Goal: Book appointment/travel/reservation

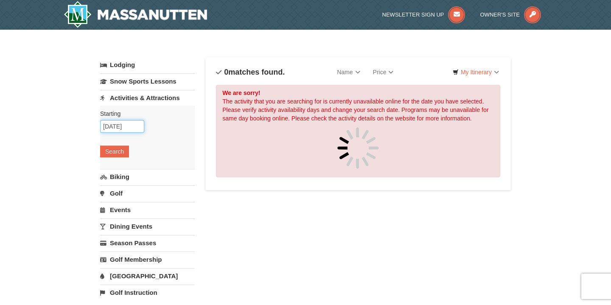
click at [138, 127] on input "[DATE]" at bounding box center [122, 126] width 44 height 13
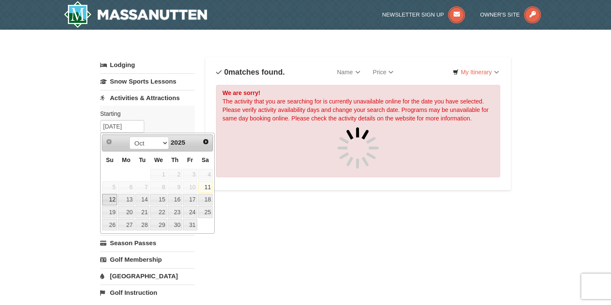
click at [114, 198] on link "12" at bounding box center [109, 200] width 15 height 12
type input "[DATE]"
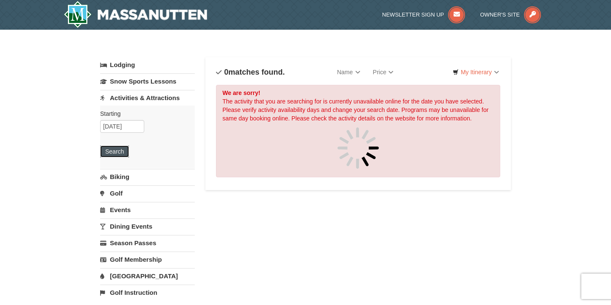
click at [120, 151] on button "Search" at bounding box center [114, 152] width 29 height 12
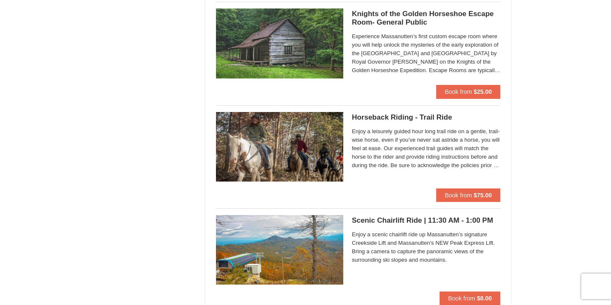
scroll to position [895, 0]
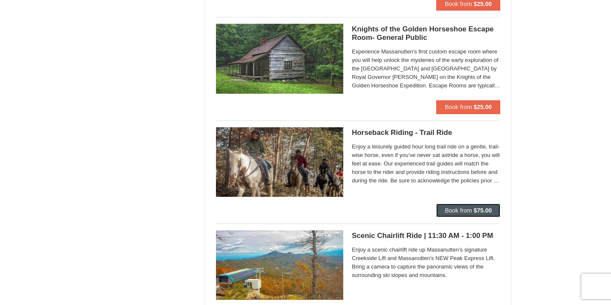
click at [484, 210] on strong "$75.00" at bounding box center [483, 210] width 18 height 7
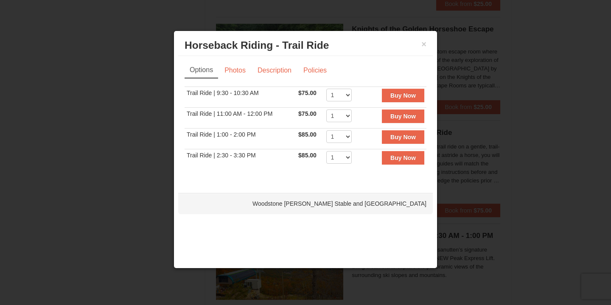
click at [257, 91] on td "Trail Ride | 9:30 - 10:30 AM" at bounding box center [241, 97] width 112 height 21
click at [245, 76] on link "Photos" at bounding box center [235, 70] width 32 height 16
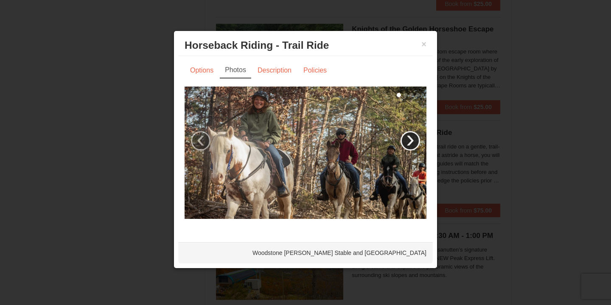
click at [414, 137] on link "›" at bounding box center [411, 141] width 20 height 20
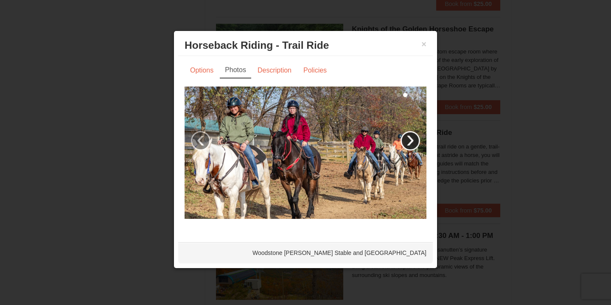
click at [413, 137] on link "›" at bounding box center [411, 141] width 20 height 20
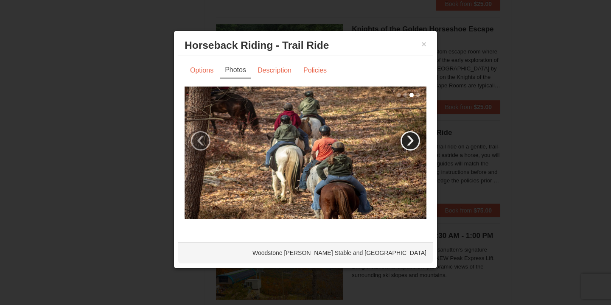
click at [413, 137] on link "›" at bounding box center [411, 141] width 20 height 20
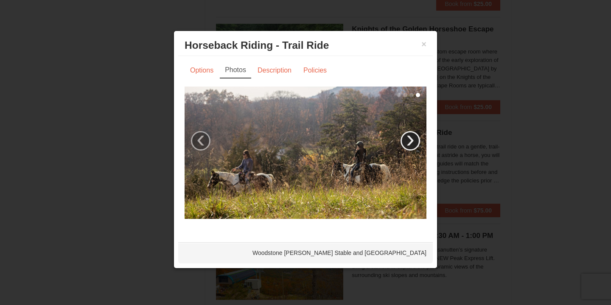
click at [413, 137] on link "›" at bounding box center [411, 141] width 20 height 20
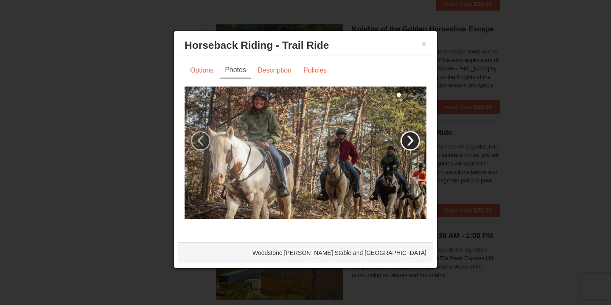
click at [413, 137] on link "›" at bounding box center [411, 141] width 20 height 20
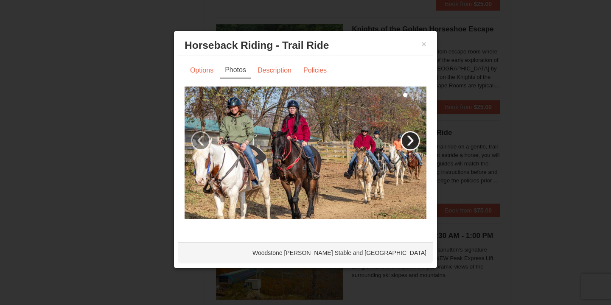
click at [413, 137] on link "›" at bounding box center [411, 141] width 20 height 20
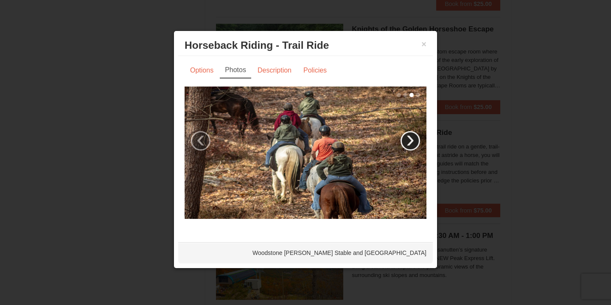
click at [413, 137] on link "›" at bounding box center [411, 141] width 20 height 20
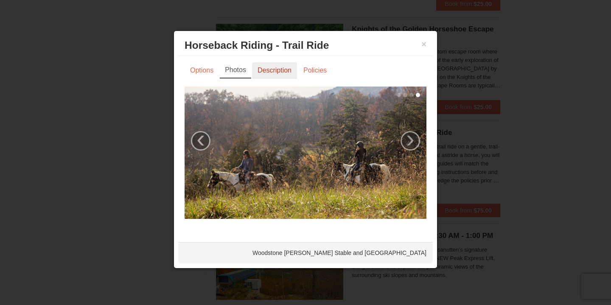
click at [280, 62] on link "Description" at bounding box center [274, 70] width 45 height 16
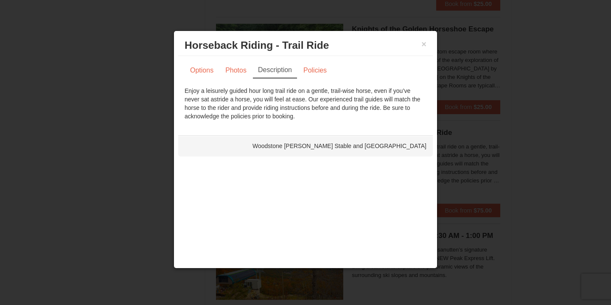
click at [272, 87] on div "Enjoy a leisurely guided hour long trail ride on a gentle, trail-wise horse, ev…" at bounding box center [306, 104] width 242 height 34
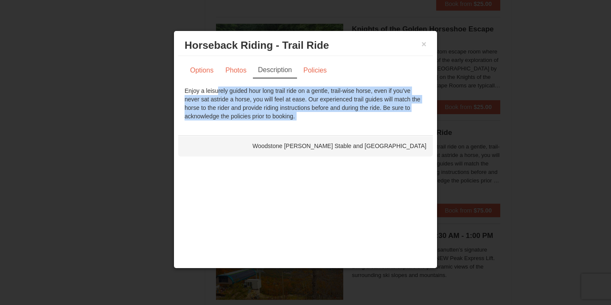
click at [272, 87] on div "Enjoy a leisurely guided hour long trail ride on a gentle, trail-wise horse, ev…" at bounding box center [306, 104] width 242 height 34
click at [311, 74] on link "Policies" at bounding box center [315, 70] width 34 height 16
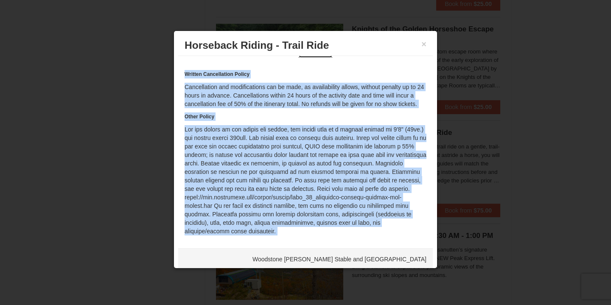
scroll to position [22, 0]
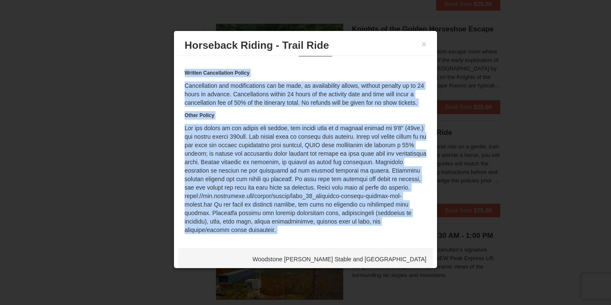
click at [403, 134] on div "Written Cancellation Policy Cancellation and modifications can be made, as avai…" at bounding box center [306, 152] width 242 height 166
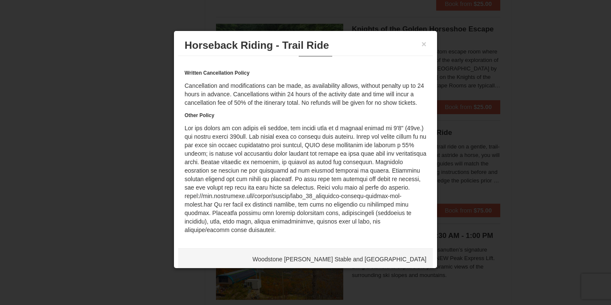
click at [386, 192] on div "Written Cancellation Policy Cancellation and modifications can be made, as avai…" at bounding box center [306, 152] width 242 height 166
click at [386, 195] on div "Written Cancellation Policy Cancellation and modifications can be made, as avai…" at bounding box center [306, 152] width 242 height 166
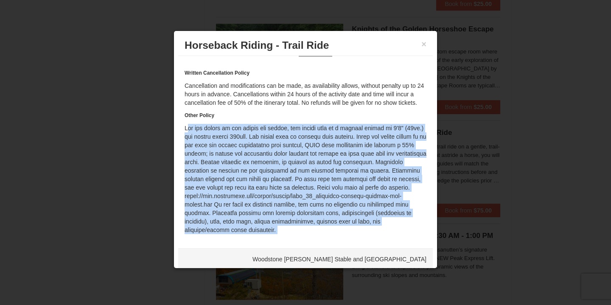
click at [386, 195] on div "Written Cancellation Policy Cancellation and modifications can be made, as avai…" at bounding box center [306, 152] width 242 height 166
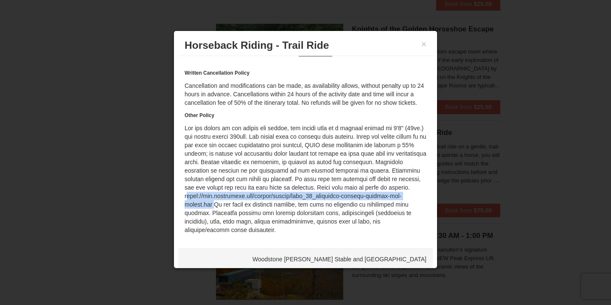
drag, startPoint x: 212, startPoint y: 205, endPoint x: 186, endPoint y: 197, distance: 27.5
click at [186, 197] on div "Written Cancellation Policy Cancellation and modifications can be made, as avai…" at bounding box center [306, 152] width 242 height 166
click at [425, 42] on button "×" at bounding box center [424, 44] width 5 height 8
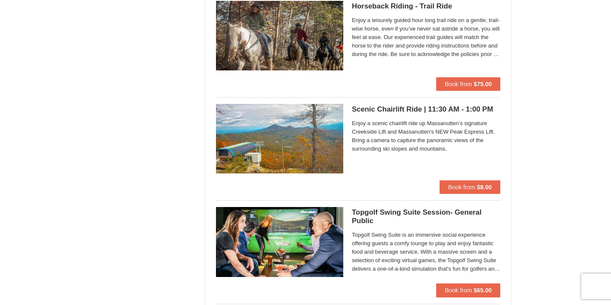
scroll to position [1022, 0]
